Goal: Task Accomplishment & Management: Manage account settings

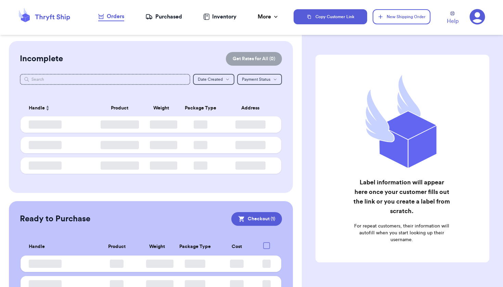
checkbox input "true"
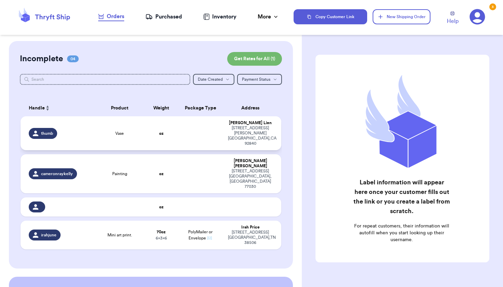
click at [105, 136] on div "Vase" at bounding box center [120, 133] width 44 height 5
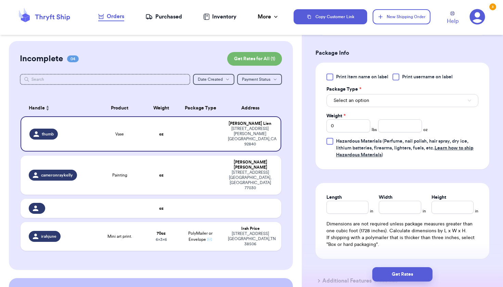
scroll to position [258, 0]
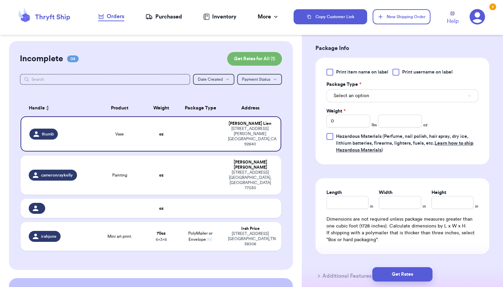
click at [410, 104] on div "Print item name on label Print username on label Package Type * Select an optio…" at bounding box center [402, 111] width 152 height 85
click at [411, 100] on button "Select an option" at bounding box center [402, 95] width 152 height 13
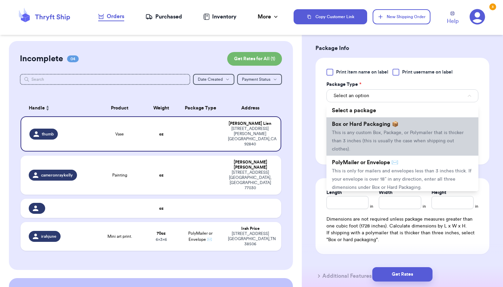
click at [369, 130] on li "Box or Hard Packaging 📦 This is any custom Box, Package, or Polymailer that is …" at bounding box center [402, 136] width 152 height 38
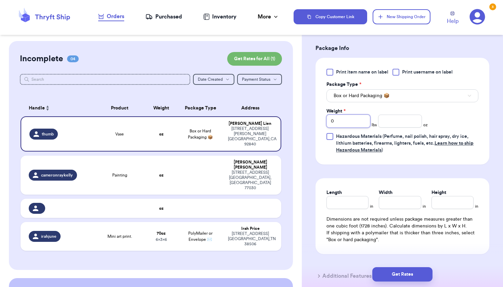
click at [353, 125] on input "0" at bounding box center [348, 121] width 44 height 13
type input "1"
click at [401, 125] on input "number" at bounding box center [400, 121] width 44 height 13
type input "2.1"
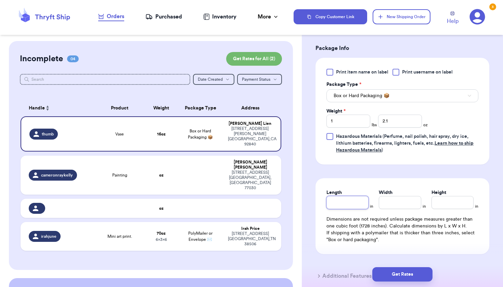
click at [356, 205] on input "Length" at bounding box center [347, 202] width 42 height 13
type input "9"
click at [404, 204] on input "Width *" at bounding box center [400, 202] width 42 height 13
type input "7.5"
click at [458, 202] on input "Height *" at bounding box center [452, 202] width 42 height 13
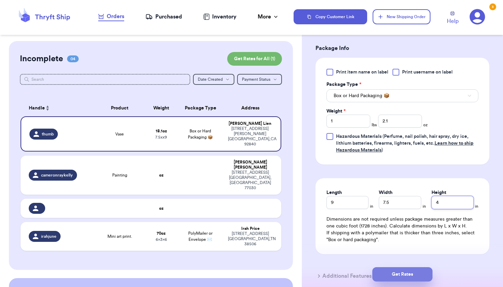
type input "4"
click at [408, 271] on button "Get Rates" at bounding box center [402, 274] width 60 height 14
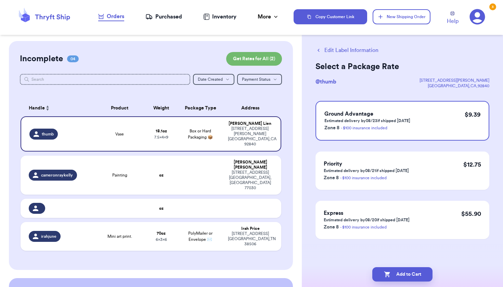
scroll to position [0, 0]
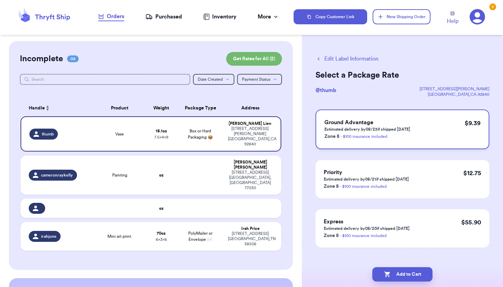
click at [405, 124] on h3 "Ground Advantage" at bounding box center [367, 122] width 86 height 8
click at [179, 167] on td at bounding box center [200, 175] width 47 height 39
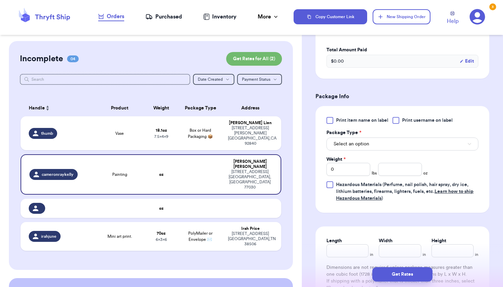
scroll to position [214, 0]
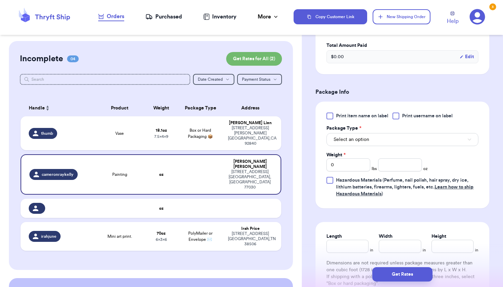
click at [398, 141] on button "Select an option" at bounding box center [402, 139] width 152 height 13
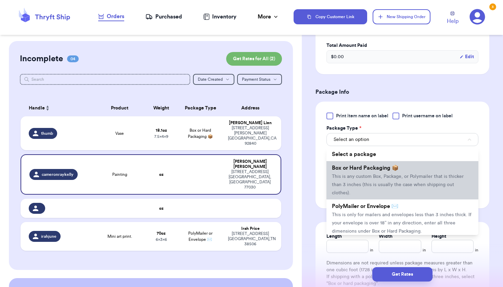
click at [383, 171] on span "Box or Hard Packaging 📦" at bounding box center [365, 167] width 67 height 5
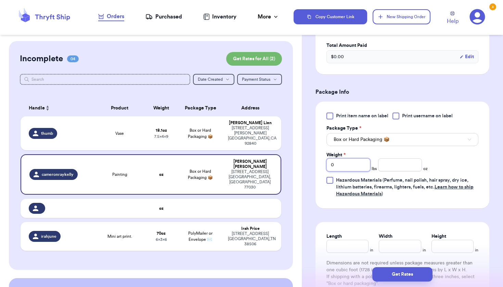
click at [358, 166] on input "0" at bounding box center [348, 164] width 44 height 13
type input "2"
click at [397, 163] on input "number" at bounding box center [400, 164] width 44 height 13
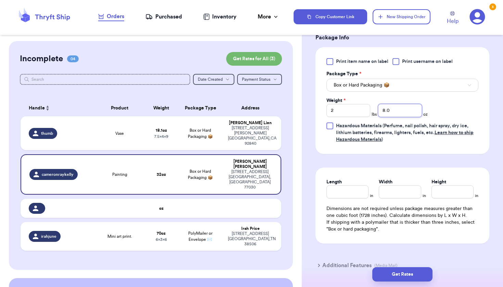
scroll to position [274, 0]
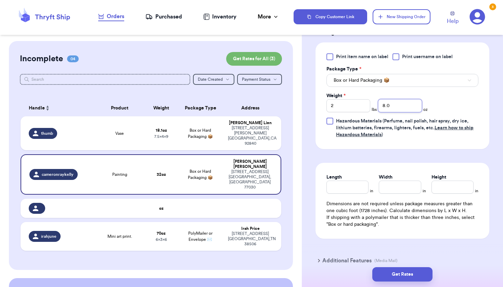
type input "8.0"
click at [349, 187] on input "Length" at bounding box center [347, 187] width 42 height 13
type input "18"
type input "14"
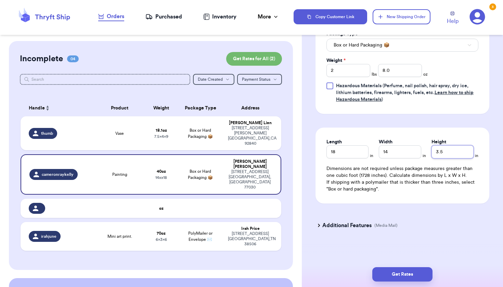
scroll to position [0, 0]
type input "3.5"
click at [392, 274] on button "Get Rates" at bounding box center [402, 274] width 60 height 14
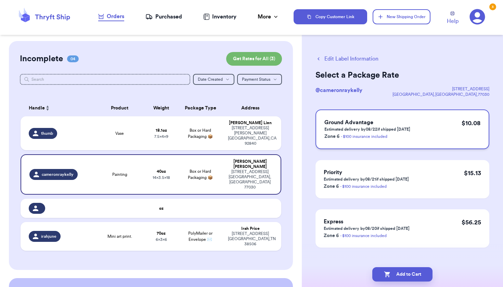
click at [398, 128] on p "Estimated delivery by 08/22 if shipped [DATE]" at bounding box center [367, 129] width 86 height 5
click at [398, 278] on button "Add to Cart" at bounding box center [402, 274] width 60 height 14
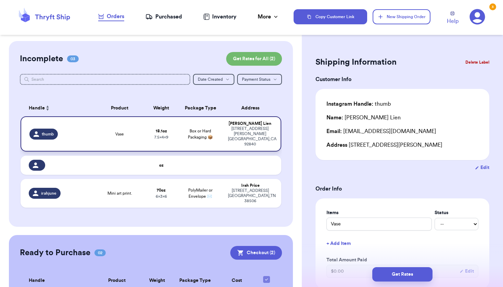
click at [131, 137] on div "Vase" at bounding box center [120, 133] width 44 height 5
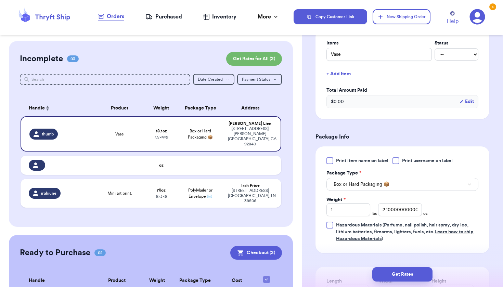
scroll to position [208, 0]
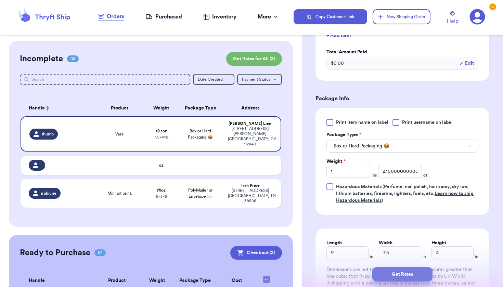
click at [388, 275] on button "Get Rates" at bounding box center [402, 274] width 60 height 14
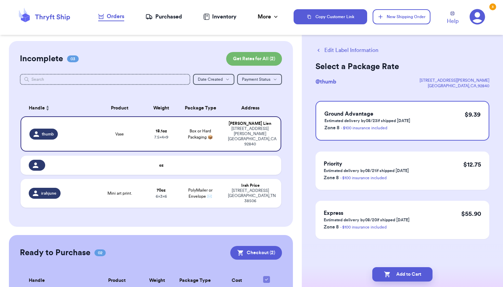
scroll to position [0, 0]
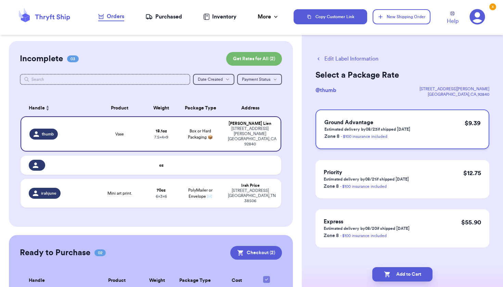
click at [388, 128] on p "Estimated delivery by 08/23 if shipped [DATE]" at bounding box center [367, 129] width 86 height 5
click at [399, 272] on button "Add to Cart" at bounding box center [402, 274] width 60 height 14
checkbox input "true"
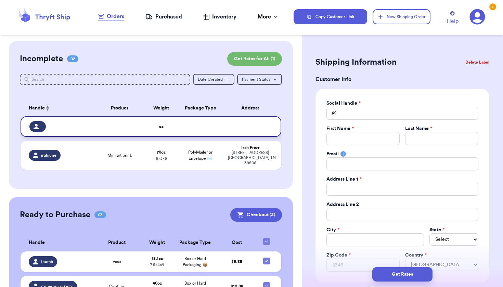
click at [104, 133] on td at bounding box center [120, 126] width 52 height 21
click at [482, 62] on button "Delete Label" at bounding box center [476, 62] width 29 height 15
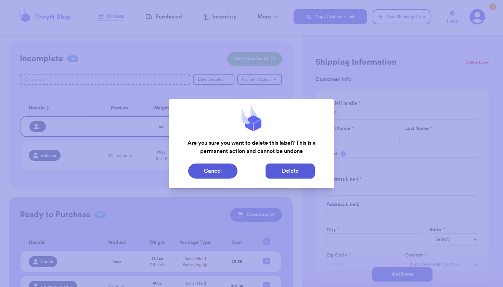
click at [268, 167] on button "Delete" at bounding box center [289, 170] width 49 height 15
type input "Mini art print."
type input "4"
type input "6"
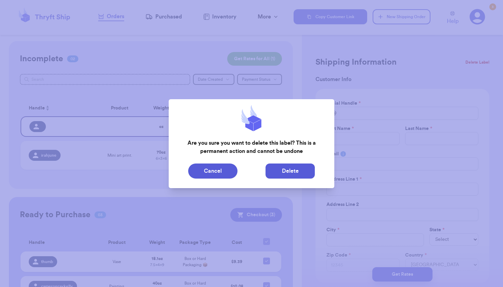
type input "6"
